Goal: Transaction & Acquisition: Purchase product/service

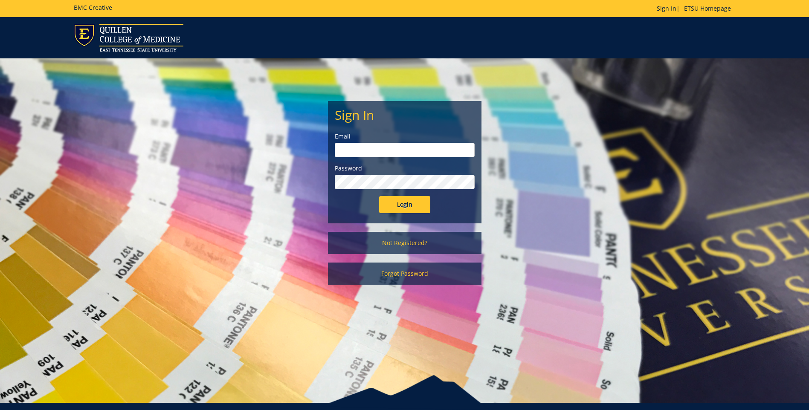
type input "[EMAIL_ADDRESS][DOMAIN_NAME]"
click at [407, 205] on input "Login" at bounding box center [404, 204] width 51 height 17
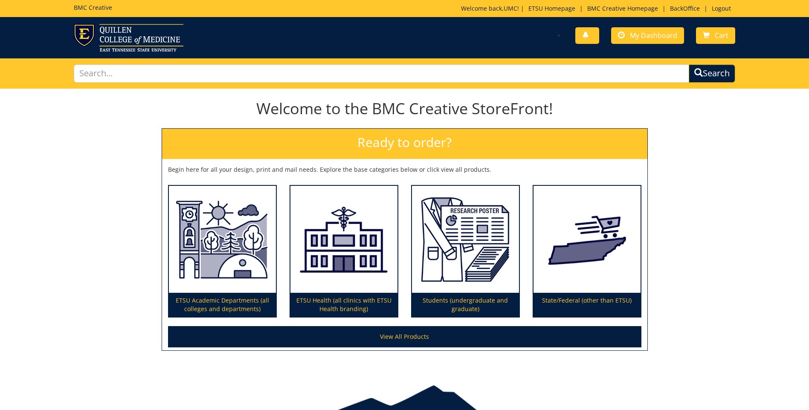
click at [639, 25] on div "You have no new notifications My Dashboard Cart" at bounding box center [572, 36] width 337 height 24
click at [641, 29] on link "My Dashboard" at bounding box center [647, 35] width 73 height 17
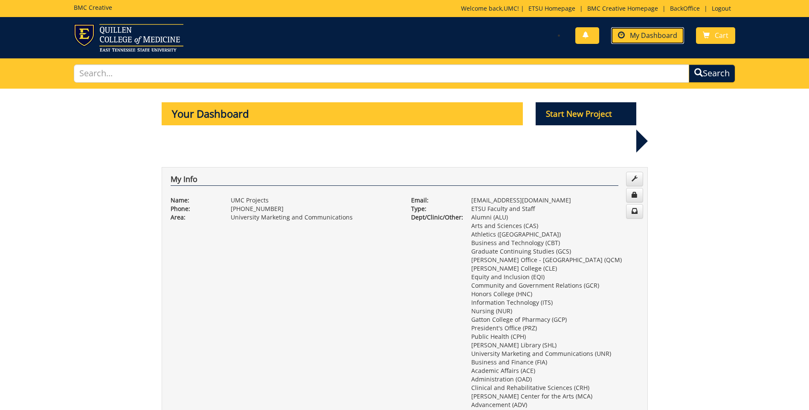
click at [633, 39] on span "My Dashboard" at bounding box center [653, 35] width 47 height 9
click at [576, 116] on p "Start New Project" at bounding box center [585, 113] width 101 height 23
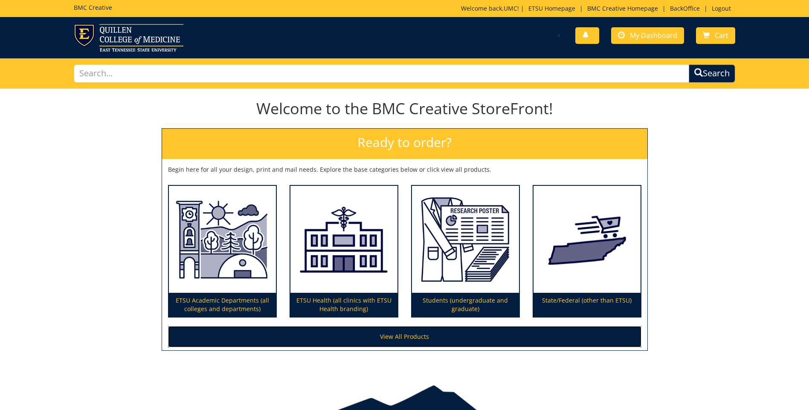
click at [426, 344] on link "View All Products" at bounding box center [404, 336] width 473 height 21
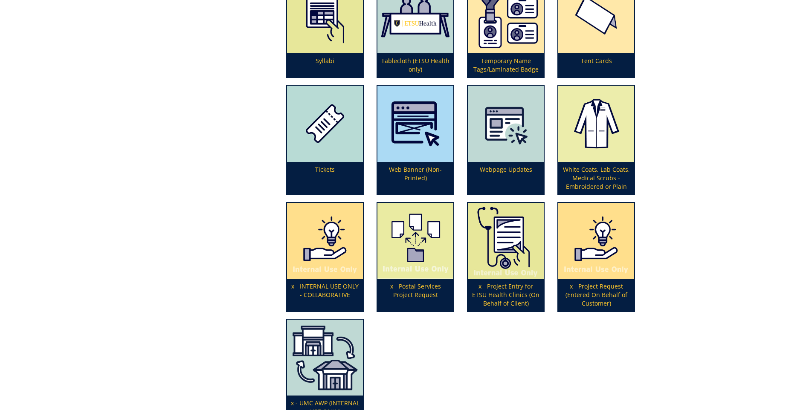
scroll to position [2728, 0]
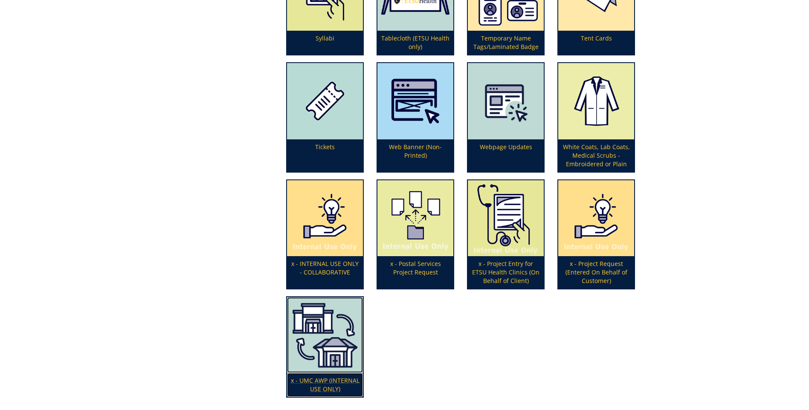
click at [344, 344] on img at bounding box center [325, 335] width 76 height 76
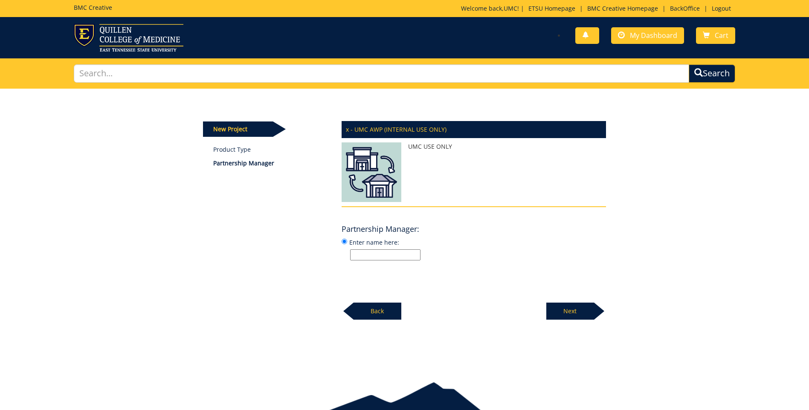
click at [374, 251] on input "Enter name here:" at bounding box center [385, 254] width 70 height 11
click at [367, 255] on input "Enter name here:" at bounding box center [385, 254] width 70 height 11
type input "Melissa Nipper"
click at [597, 305] on div at bounding box center [599, 311] width 10 height 17
click at [399, 251] on input "Enter name here:" at bounding box center [385, 254] width 70 height 11
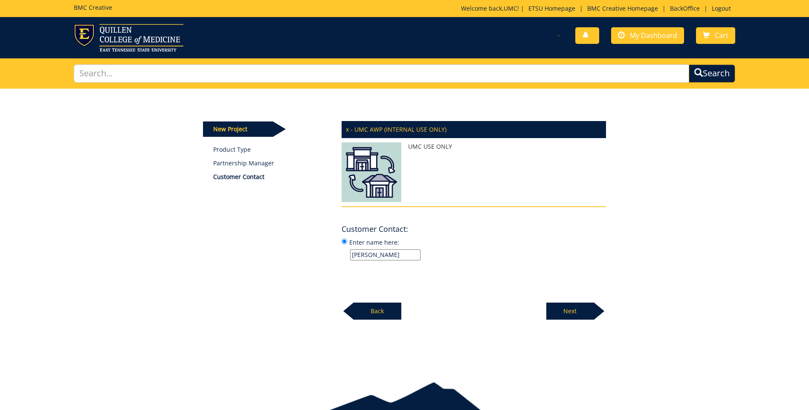
type input "Melissa Nipper"
click at [572, 302] on div "Next" at bounding box center [576, 307] width 60 height 23
click at [367, 255] on input "Enter name here:" at bounding box center [385, 254] width 70 height 11
click at [381, 255] on input "Enter name here:" at bounding box center [385, 254] width 70 height 11
paste input "Graduation Office (Registrar"
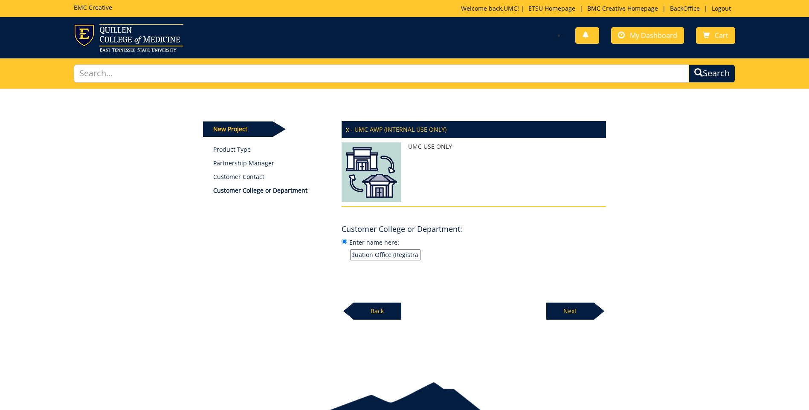
scroll to position [0, 13]
type input "Graduation Office (Registrar)"
click at [552, 311] on p "Next" at bounding box center [570, 311] width 48 height 17
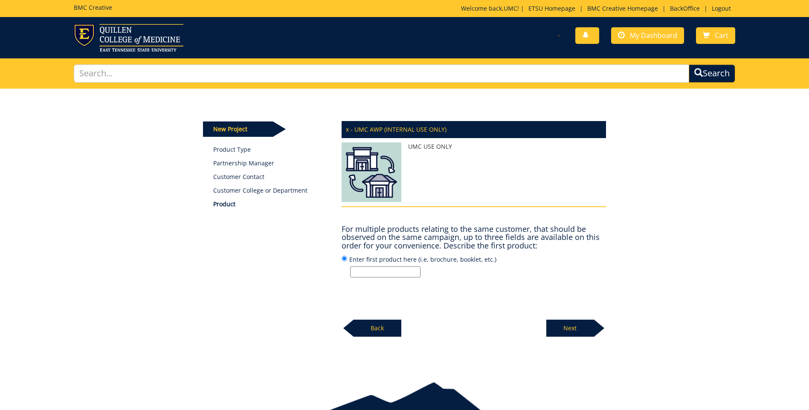
click at [379, 276] on input "Enter first product here (i.e, brochure, booklet, etc.)" at bounding box center [385, 271] width 70 height 11
paste input "Flyers"
type input "Flyers"
click at [557, 330] on p "Next" at bounding box center [570, 328] width 48 height 17
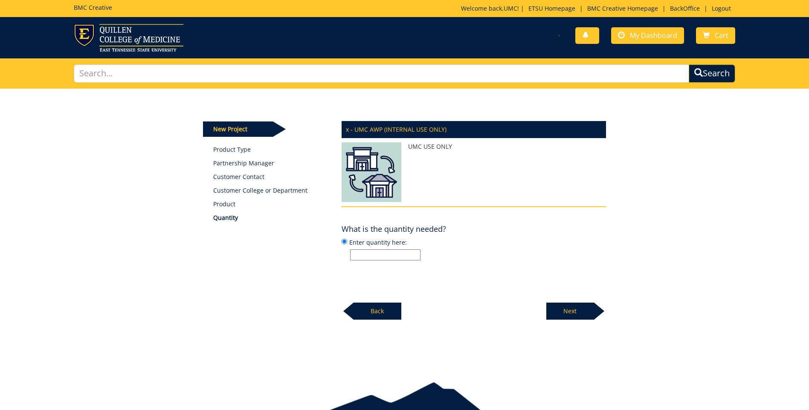
click at [383, 258] on input "Enter quantity here:" at bounding box center [385, 254] width 70 height 11
type input "1650"
click at [579, 316] on p "Next" at bounding box center [570, 311] width 48 height 17
click at [362, 254] on input "Enter specifications here: (i.e, 8.5 x 11 saddle stitched book)" at bounding box center [385, 254] width 70 height 11
paste input ".5 x11 flyers with bleed, color two side, on 80# silk text"
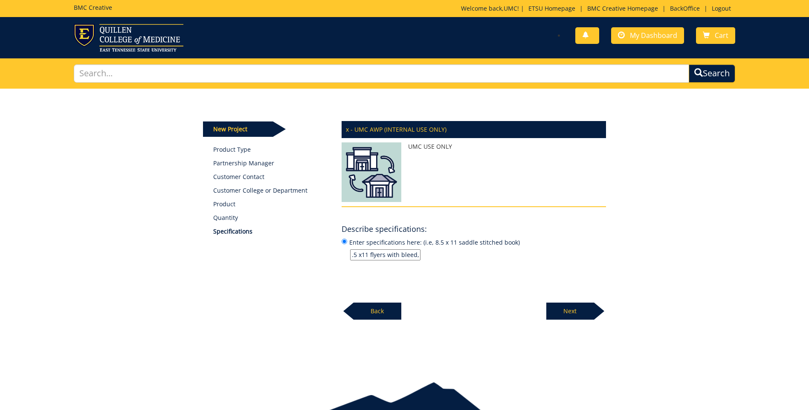
scroll to position [0, 83]
type input ".5 x11 flyers with bleed, color two side, on 80# silk text"
click at [579, 310] on p "Next" at bounding box center [570, 311] width 48 height 17
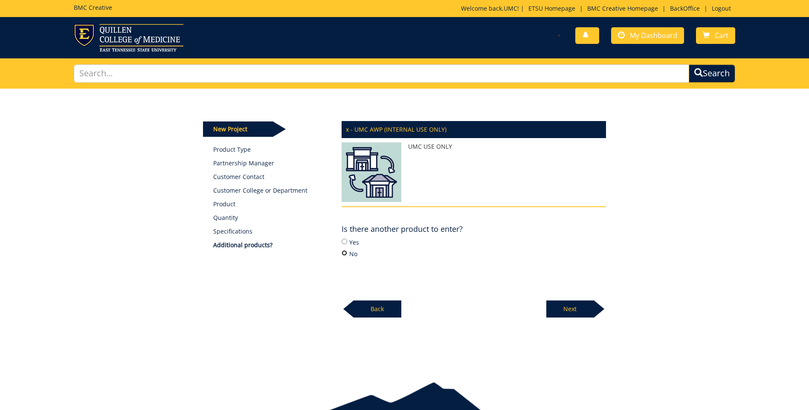
click at [342, 252] on input "No" at bounding box center [344, 253] width 6 height 6
radio input "true"
click at [576, 304] on p "Next" at bounding box center [570, 309] width 48 height 17
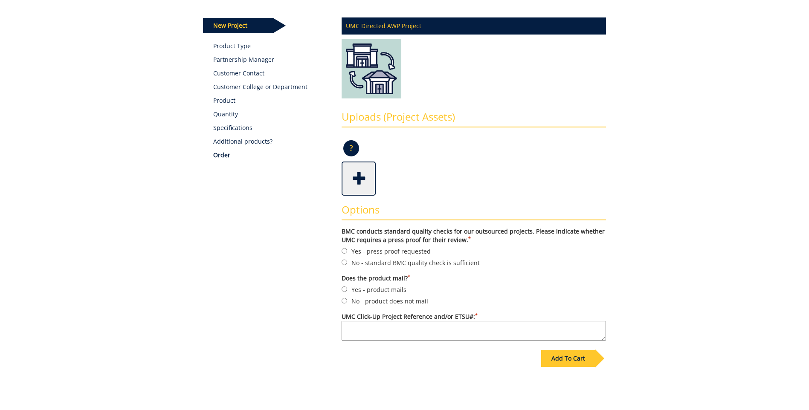
scroll to position [186, 0]
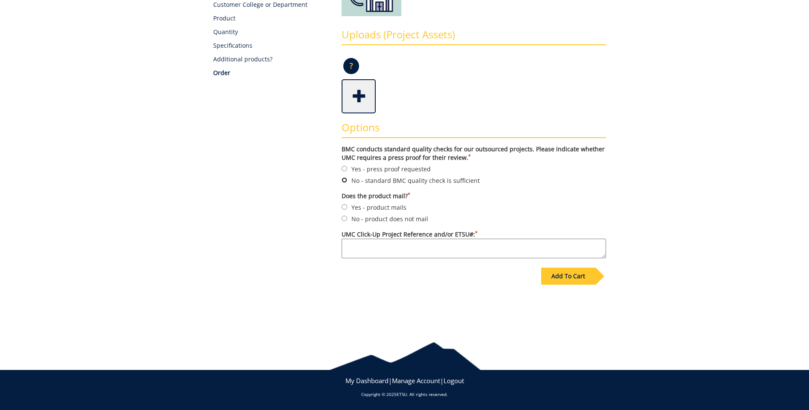
click at [343, 181] on input "No - standard BMC quality check is sufficient" at bounding box center [344, 180] width 6 height 6
radio input "true"
click at [344, 220] on input "No - product does not mail" at bounding box center [344, 219] width 6 height 6
radio input "true"
click at [367, 249] on textarea "UMC Click-Up Project Reference and/or ETSU#: *" at bounding box center [473, 249] width 264 height 20
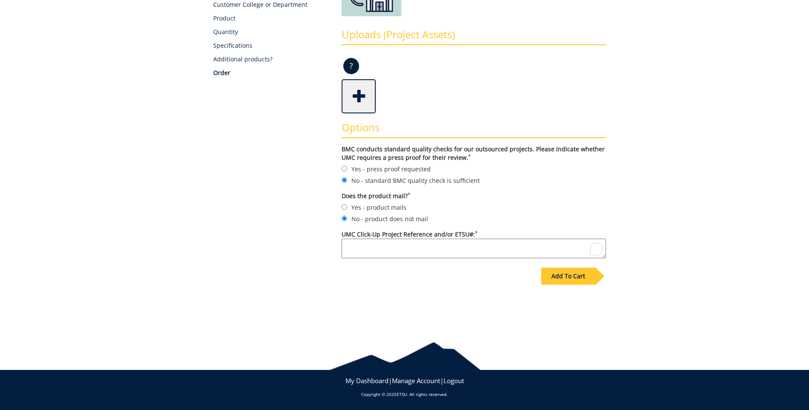
paste textarea "Diploma Flyers"
type textarea "Diploma Flyers"
click at [583, 275] on div "Add To Cart" at bounding box center [568, 276] width 54 height 17
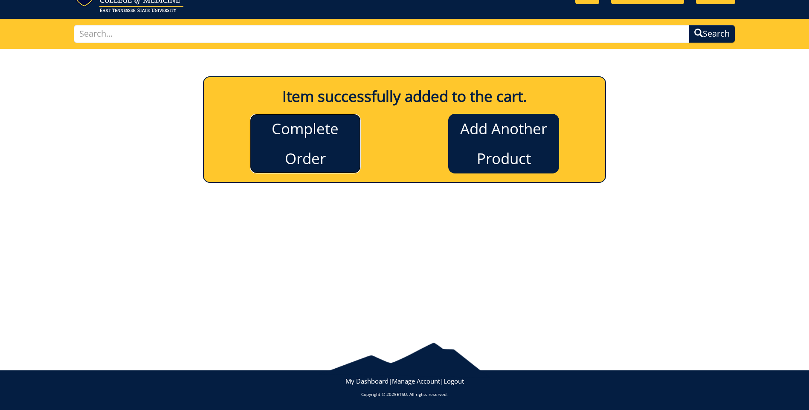
click at [272, 162] on link "Complete Order" at bounding box center [305, 144] width 111 height 60
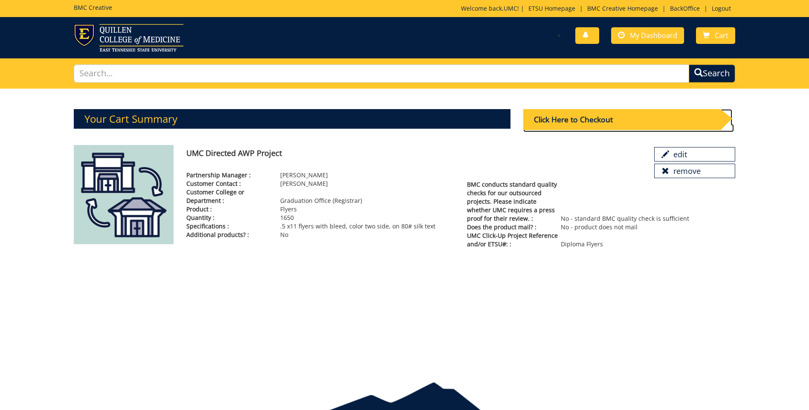
click at [654, 121] on div "Click Here to Checkout" at bounding box center [621, 119] width 197 height 21
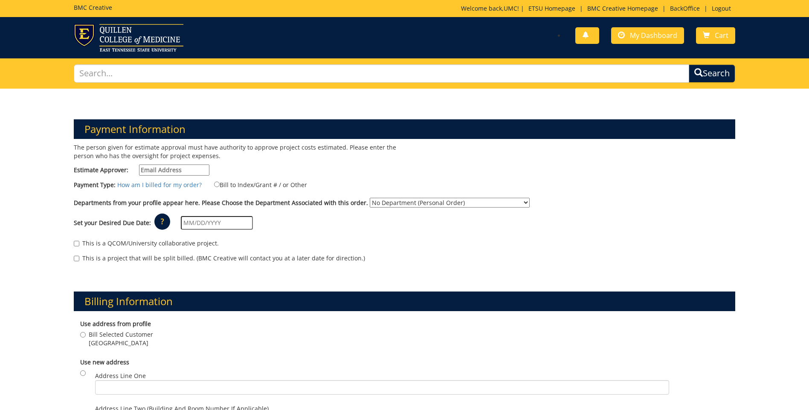
click at [165, 171] on input "Estimate Approver:" at bounding box center [174, 170] width 70 height 11
type input "[EMAIL_ADDRESS][DOMAIN_NAME]"
type input "[DATE]"
click at [214, 188] on label "Bill to Index/Grant # / or Other" at bounding box center [255, 184] width 104 height 9
click at [214, 187] on input "Bill to Index/Grant # / or Other" at bounding box center [217, 185] width 6 height 6
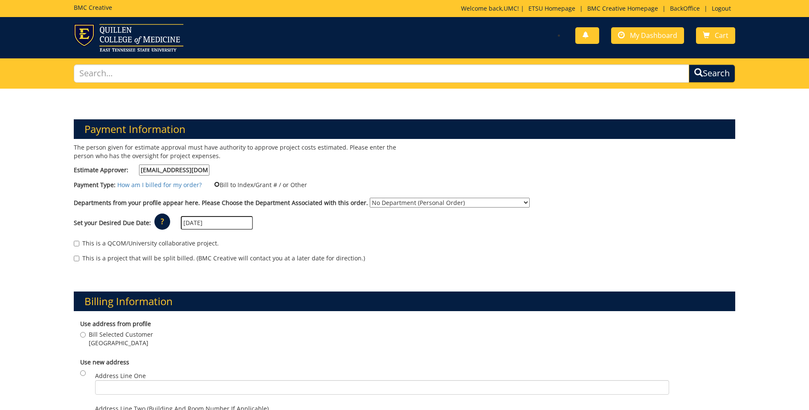
radio input "true"
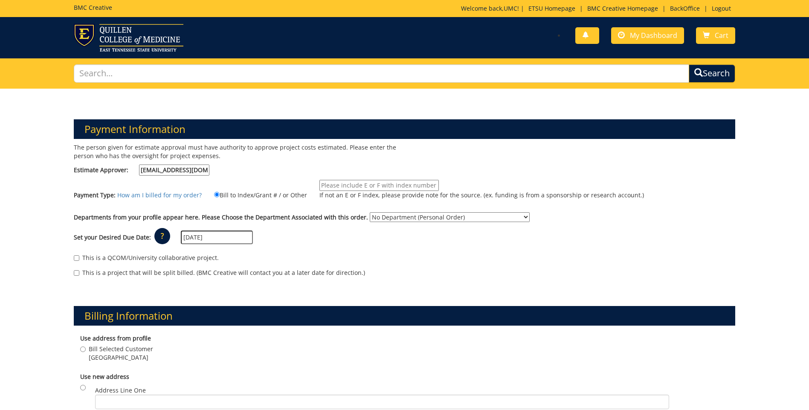
click at [338, 185] on input "If not an E or F index, please provide note for the source. (ex. funding is fro…" at bounding box center [378, 185] width 119 height 11
type input "TBD"
click at [416, 218] on select "No Department (Personal Order) Alumni (ALU) Arts and Sciences (CAS) Athletics (…" at bounding box center [450, 217] width 160 height 10
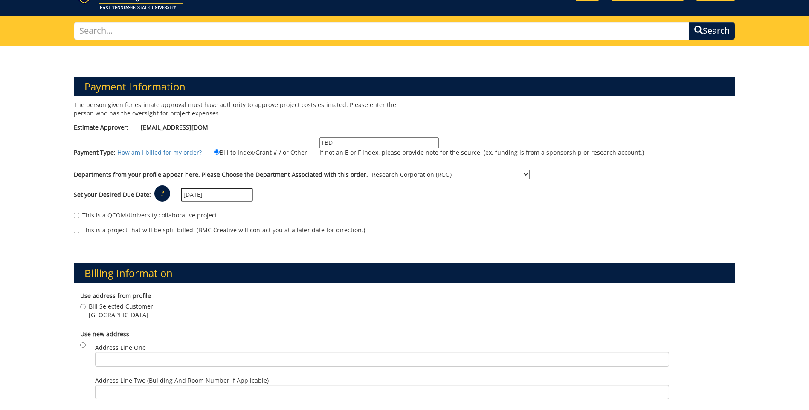
click at [419, 171] on select "No Department (Personal Order) Alumni (ALU) Arts and Sciences (CAS) Athletics (…" at bounding box center [450, 175] width 160 height 10
click at [388, 176] on select "No Department (Personal Order) Alumni (ALU) Arts and Sciences (CAS) Athletics (…" at bounding box center [450, 175] width 160 height 10
select select "231"
click at [433, 176] on select "No Department (Personal Order) Alumni (ALU) Arts and Sciences (CAS) Athletics (…" at bounding box center [450, 175] width 160 height 10
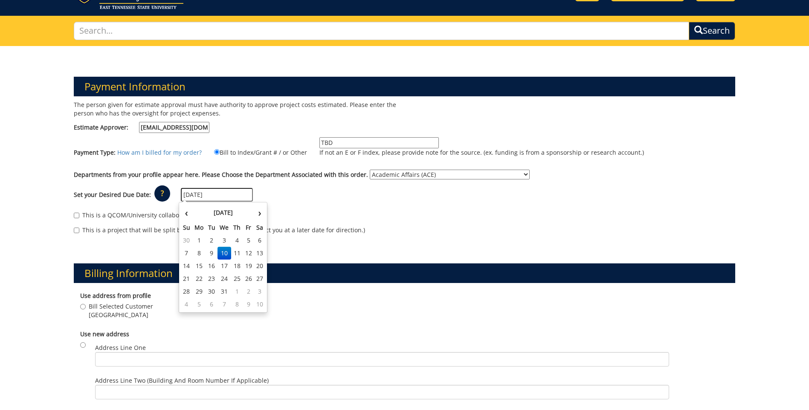
click at [229, 192] on input "[DATE]" at bounding box center [217, 195] width 72 height 14
click at [185, 214] on th "‹" at bounding box center [187, 212] width 12 height 17
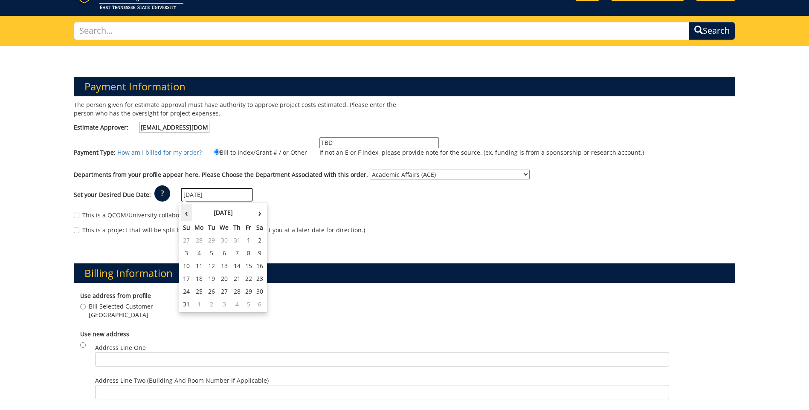
click at [185, 214] on th "‹" at bounding box center [187, 212] width 12 height 17
click at [261, 214] on th "›" at bounding box center [259, 212] width 11 height 17
drag, startPoint x: 261, startPoint y: 214, endPoint x: 221, endPoint y: 264, distance: 63.4
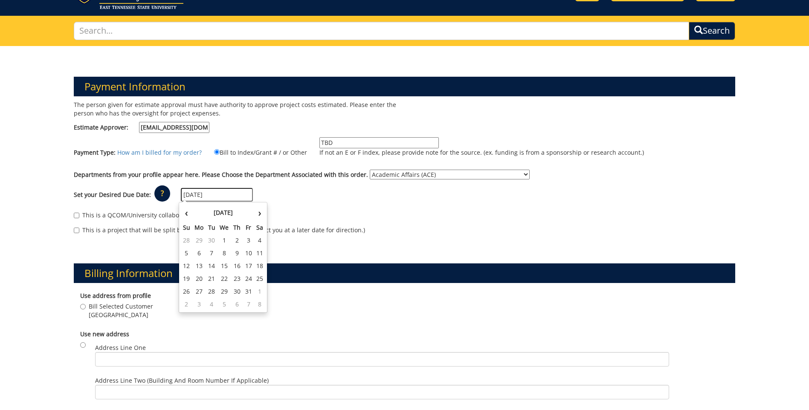
click at [221, 264] on td "15" at bounding box center [224, 266] width 14 height 13
type input "[DATE]"
click at [221, 264] on h3 "Billing Information" at bounding box center [404, 273] width 661 height 20
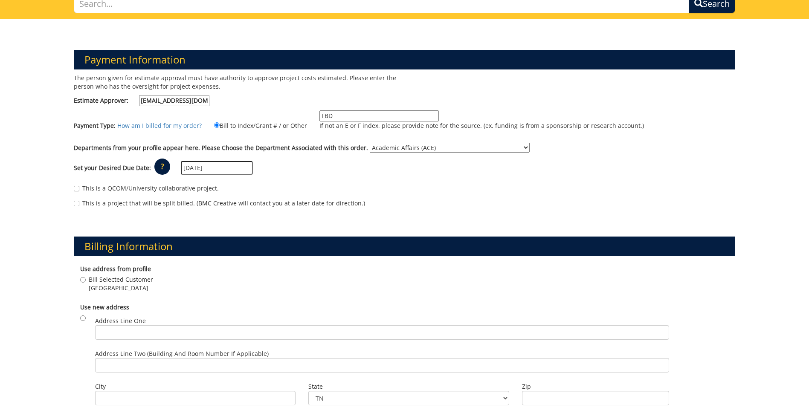
scroll to position [128, 0]
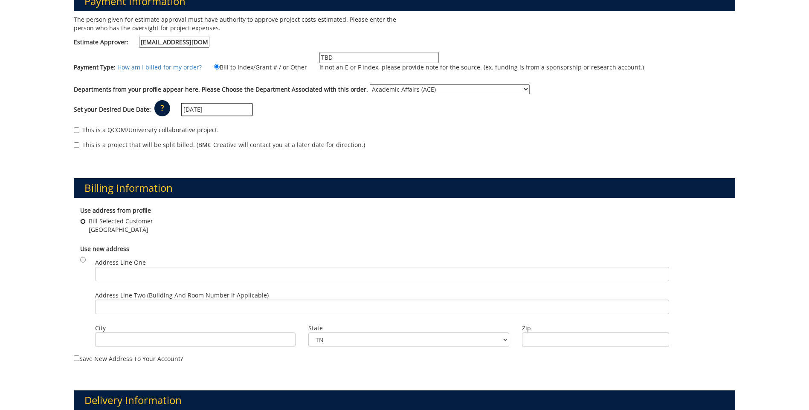
click at [83, 222] on input "Bill Selected Customer Johnson City , TN 37614" at bounding box center [83, 222] width 6 height 6
radio input "true"
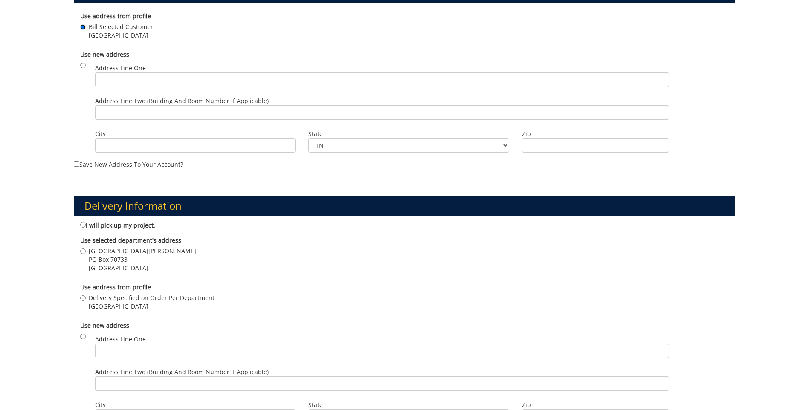
scroll to position [341, 0]
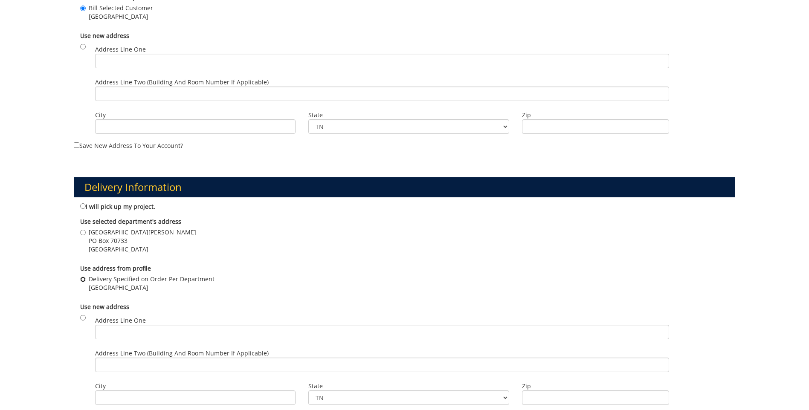
click at [84, 282] on input "Delivery Specified on Order Per Department Johnson City , TN 37614" at bounding box center [83, 280] width 6 height 6
radio input "true"
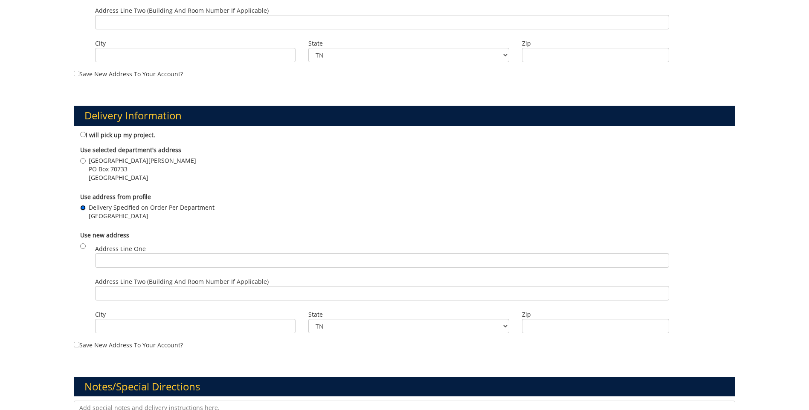
scroll to position [554, 0]
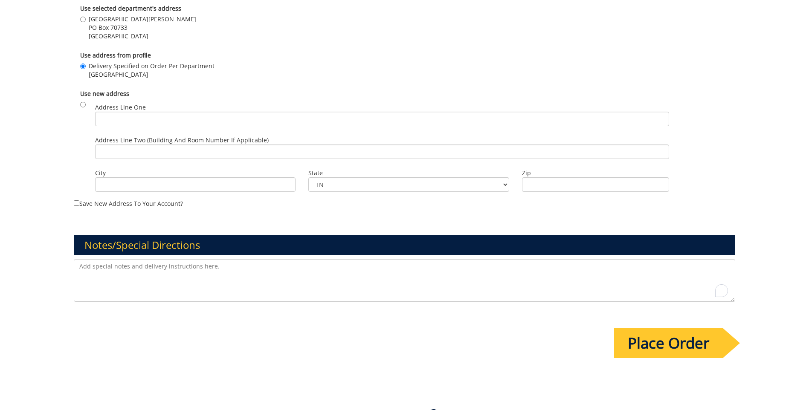
click at [178, 263] on textarea "To enrich screen reader interactions, please activate Accessibility in Grammarl…" at bounding box center [404, 280] width 661 height 43
paste textarea "Quantity: 1,650 Paper: 8.5 x11 flyers with bleed, color two side, on 80# silk t…"
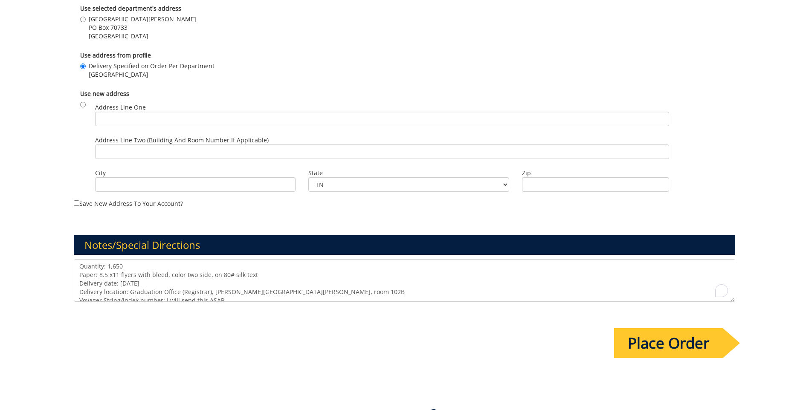
scroll to position [3, 0]
type textarea "Quantity: 1,650 Paper: 8.5 x11 flyers with bleed, color two side, on 80# silk t…"
click at [646, 346] on input "Place Order" at bounding box center [668, 343] width 109 height 30
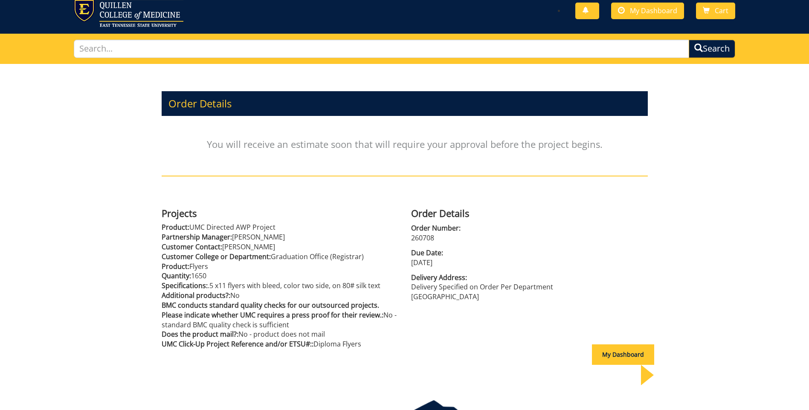
scroll to position [62, 0]
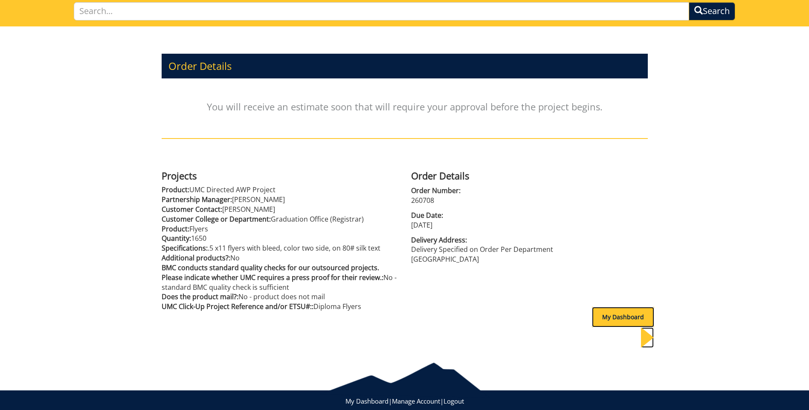
click at [600, 315] on div "My Dashboard" at bounding box center [623, 317] width 62 height 20
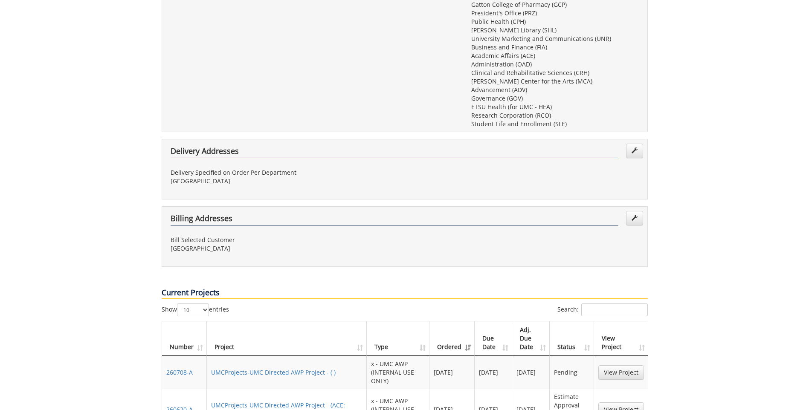
scroll to position [384, 0]
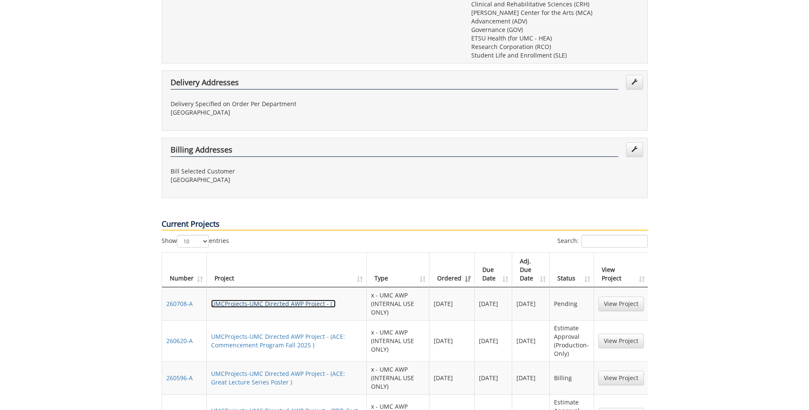
click at [261, 300] on link "UMCProjects-UMC Directed AWP Project - ( )" at bounding box center [273, 304] width 124 height 8
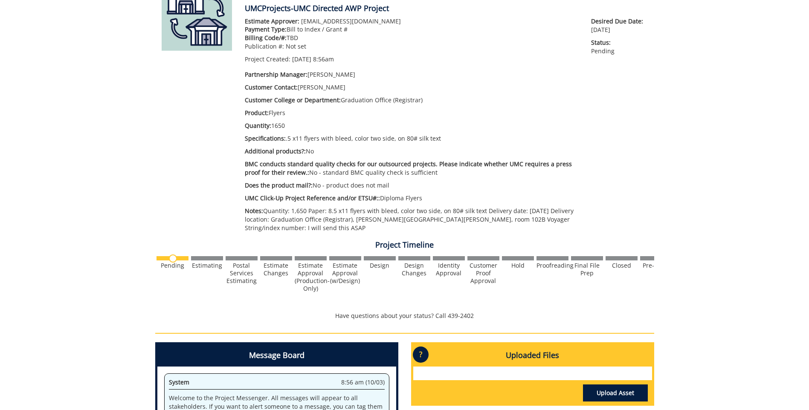
scroll to position [256, 0]
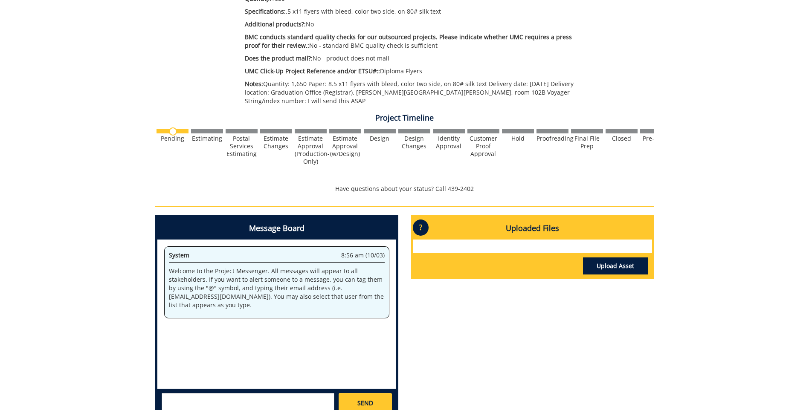
click at [191, 393] on div "SEND" at bounding box center [276, 403] width 239 height 28
click at [189, 398] on textarea at bounding box center [248, 403] width 173 height 20
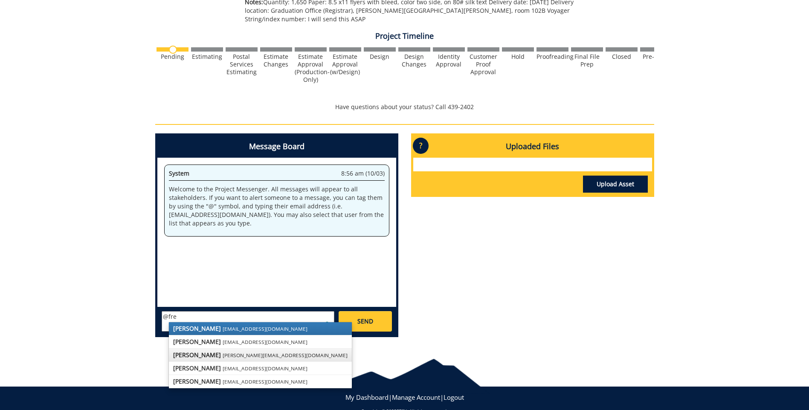
scroll to position [341, 0]
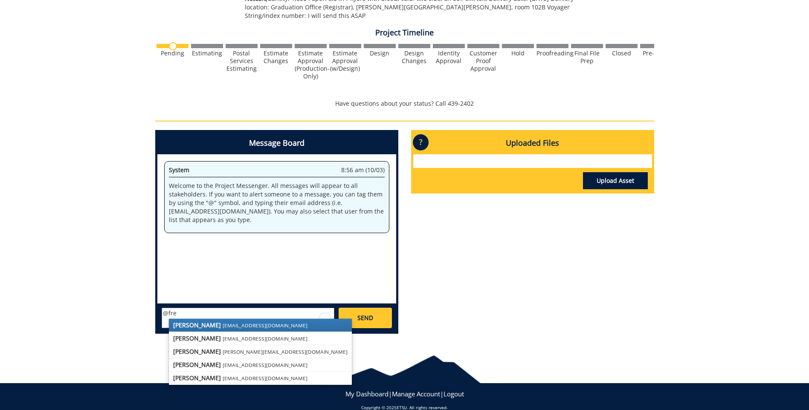
click at [224, 321] on link "[PERSON_NAME] [EMAIL_ADDRESS][DOMAIN_NAME]" at bounding box center [260, 325] width 183 height 13
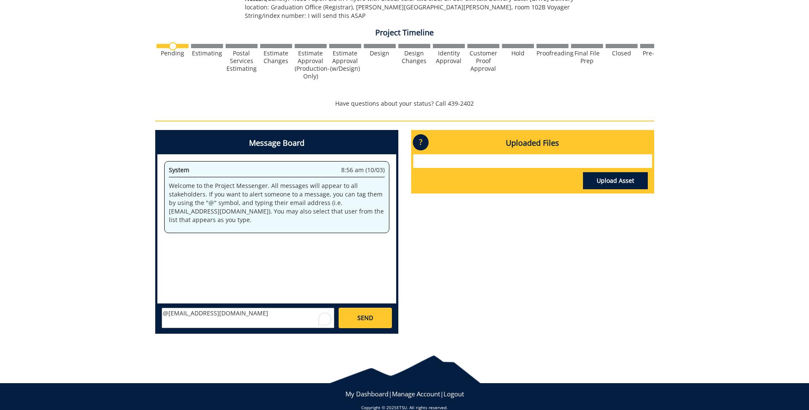
paste textarea "Quantity: 1,650 Paper: 8.5 x11 flyers with bleed, color two side, on 80# silk t…"
click at [231, 316] on textarea "@[EMAIL_ADDRESS][DOMAIN_NAME] Quantity: 1,650 Paper: 8.5 x11 flyers with bleed,…" at bounding box center [248, 318] width 173 height 20
click at [258, 315] on textarea "@[EMAIL_ADDRESS][DOMAIN_NAME] when is final files needed to meet [DATE] date? Q…" at bounding box center [248, 318] width 173 height 20
type textarea "@[EMAIL_ADDRESS][DOMAIN_NAME] When are the final files needed to meet October? …"
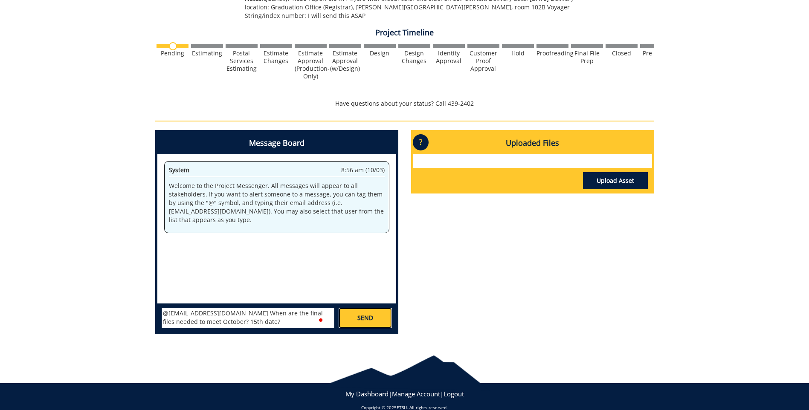
click at [362, 313] on link "SEND" at bounding box center [365, 318] width 53 height 20
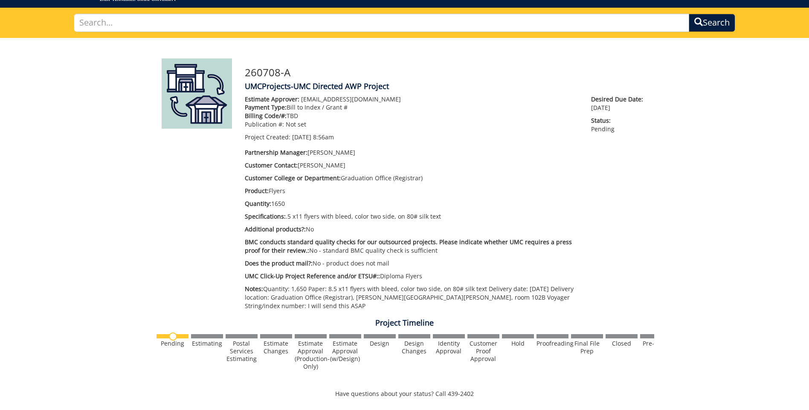
scroll to position [43, 0]
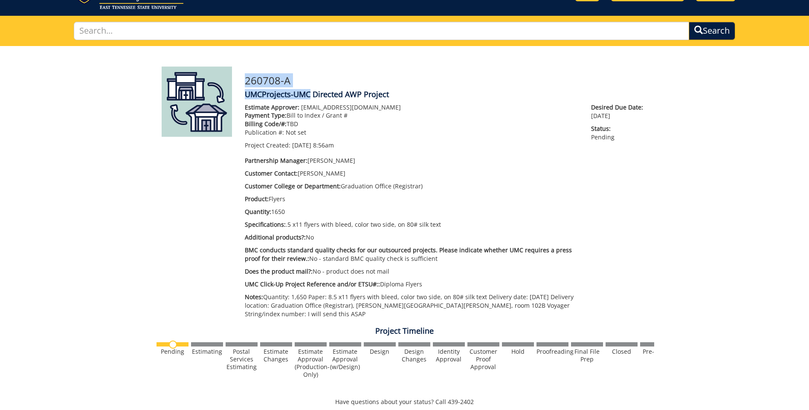
drag, startPoint x: 246, startPoint y: 81, endPoint x: 310, endPoint y: 88, distance: 65.3
click at [310, 88] on div "260708-A UMCProjects-UMC Directed AWP Project Estimate Approver: [EMAIL_ADDRESS…" at bounding box center [446, 195] width 416 height 256
drag, startPoint x: 310, startPoint y: 88, endPoint x: 293, endPoint y: 79, distance: 19.6
click at [294, 79] on h3 "260708-A" at bounding box center [446, 80] width 403 height 11
drag, startPoint x: 293, startPoint y: 79, endPoint x: 250, endPoint y: 72, distance: 43.5
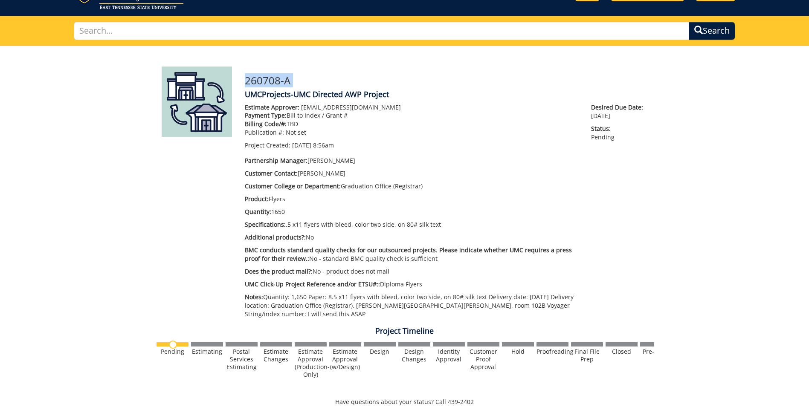
click at [250, 72] on div "260708-A UMCProjects-UMC Directed AWP Project Estimate Approver: [EMAIL_ADDRESS…" at bounding box center [446, 195] width 416 height 256
